Goal: Task Accomplishment & Management: Use online tool/utility

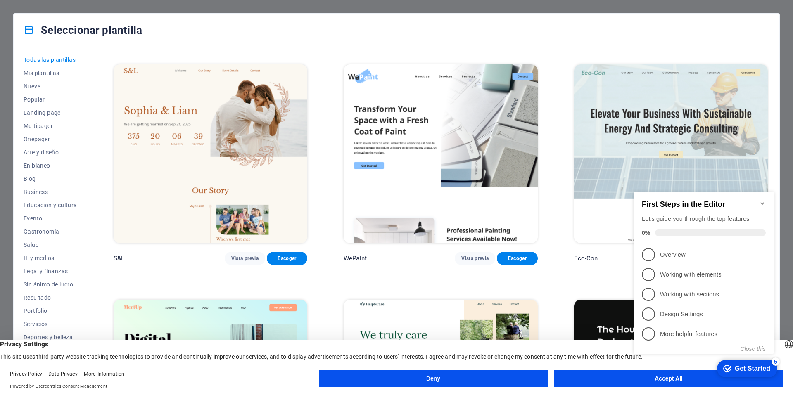
scroll to position [462, 0]
click at [468, 252] on button "Vista previa" at bounding box center [475, 258] width 40 height 13
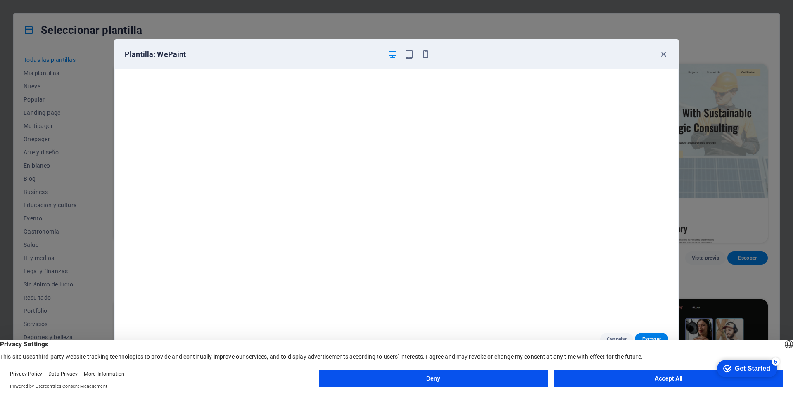
click at [481, 32] on div "Plantilla: WePaint Cancelar Escoger" at bounding box center [396, 197] width 793 height 395
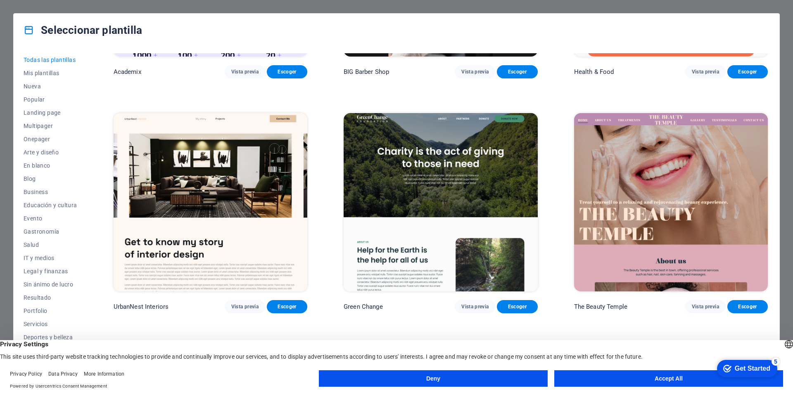
scroll to position [1119, 0]
click at [273, 158] on img at bounding box center [211, 202] width 194 height 179
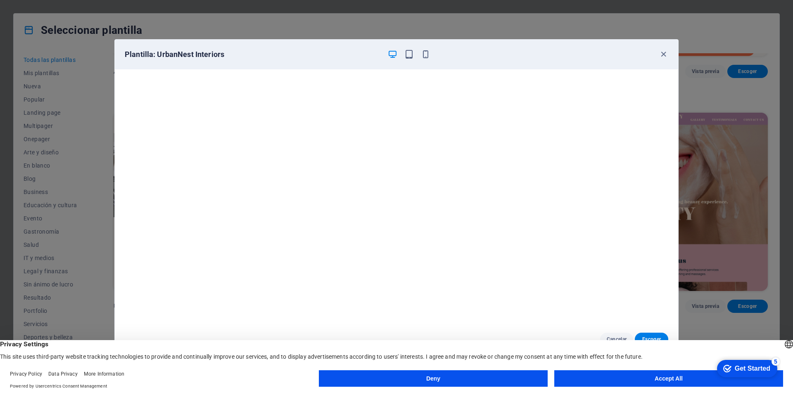
click at [307, 30] on div "Plantilla: UrbanNest Interiors Cancelar Escoger" at bounding box center [396, 197] width 793 height 395
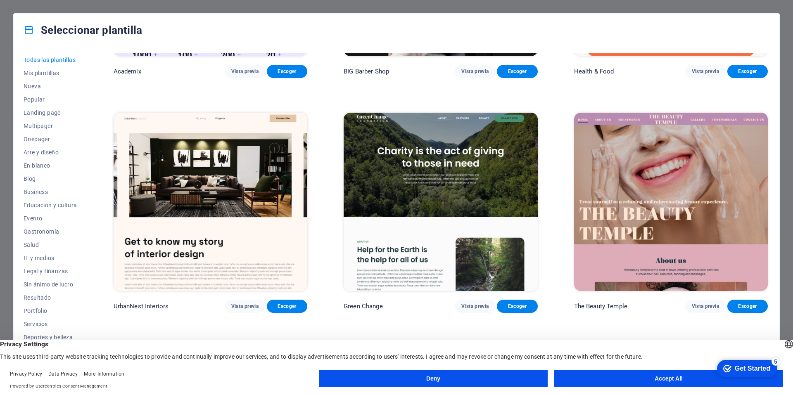
click at [371, 175] on img at bounding box center [441, 202] width 194 height 179
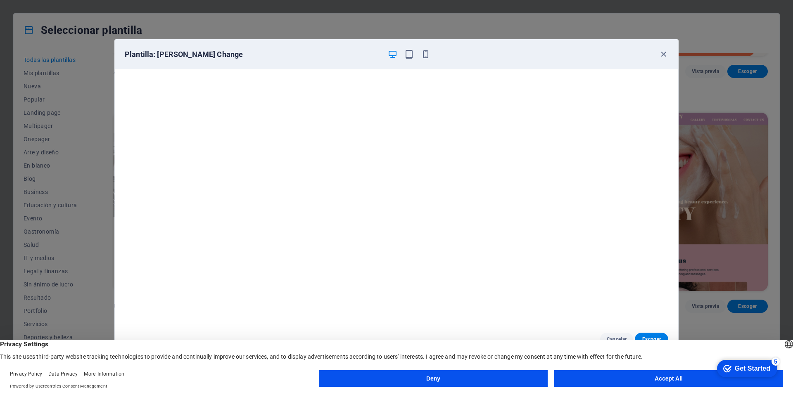
click at [703, 154] on div "Plantilla: [PERSON_NAME] Change Cancelar Escoger" at bounding box center [396, 197] width 793 height 395
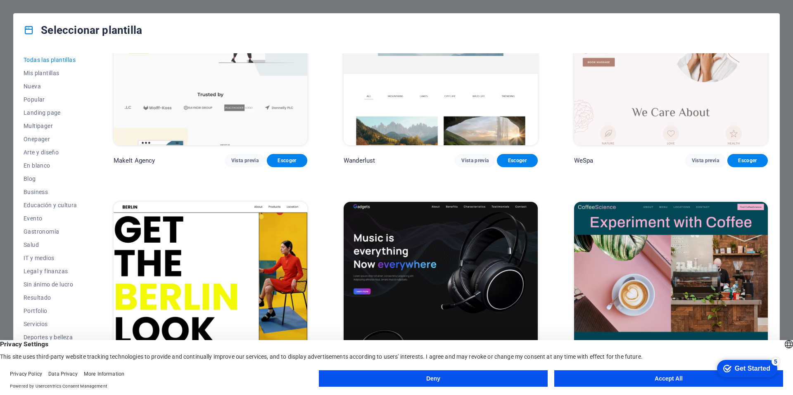
scroll to position [2442, 0]
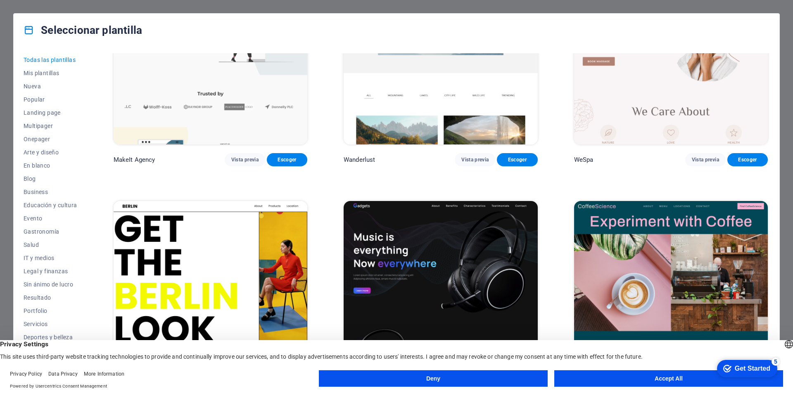
click at [676, 270] on img at bounding box center [671, 290] width 194 height 179
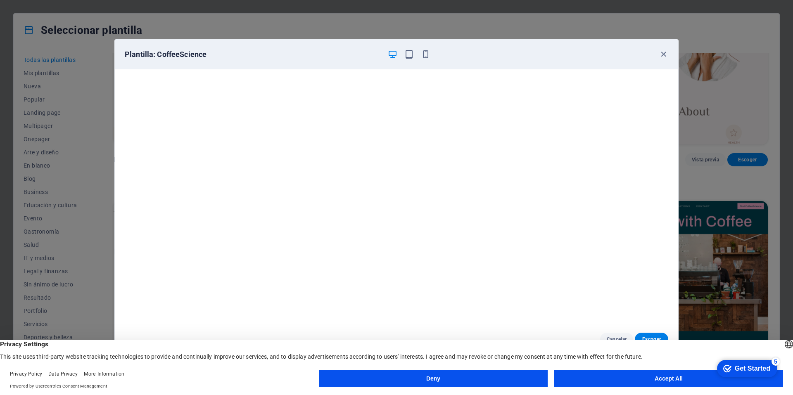
click at [785, 120] on div "Plantilla: CoffeeScience Cancelar Escoger" at bounding box center [396, 197] width 793 height 395
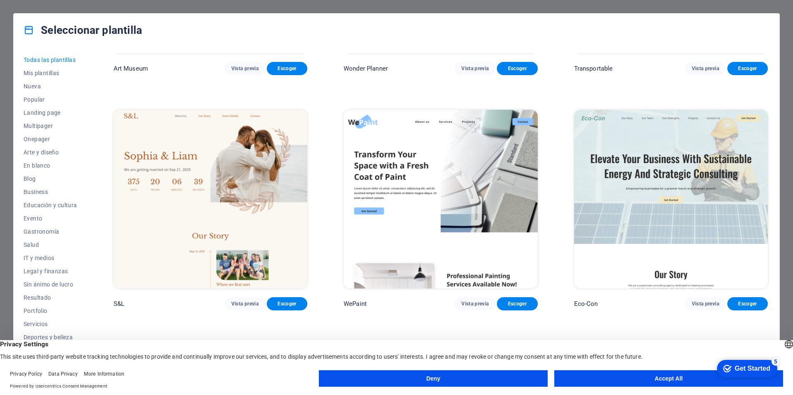
scroll to position [416, 0]
click at [467, 187] on img at bounding box center [441, 198] width 194 height 179
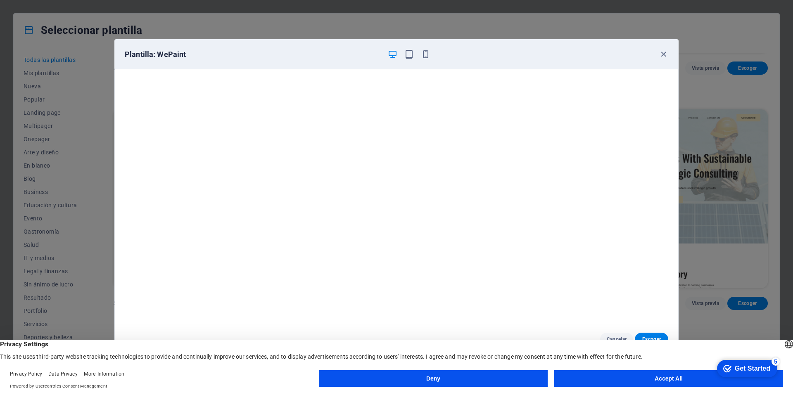
click at [518, 371] on button "Deny" at bounding box center [433, 379] width 229 height 17
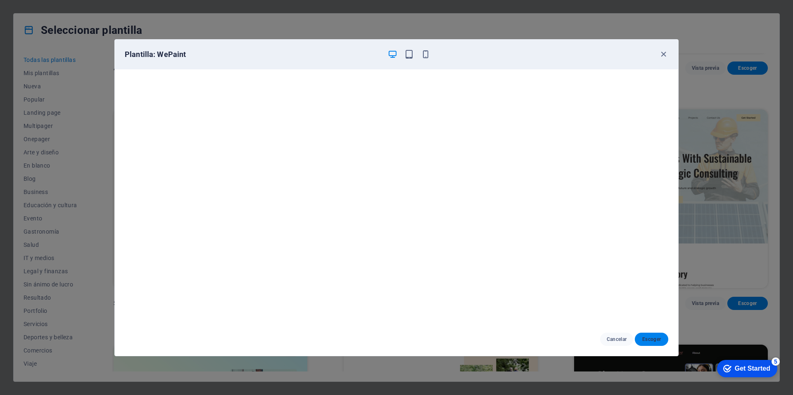
click at [645, 337] on span "Escoger" at bounding box center [652, 339] width 20 height 7
